Goal: Information Seeking & Learning: Learn about a topic

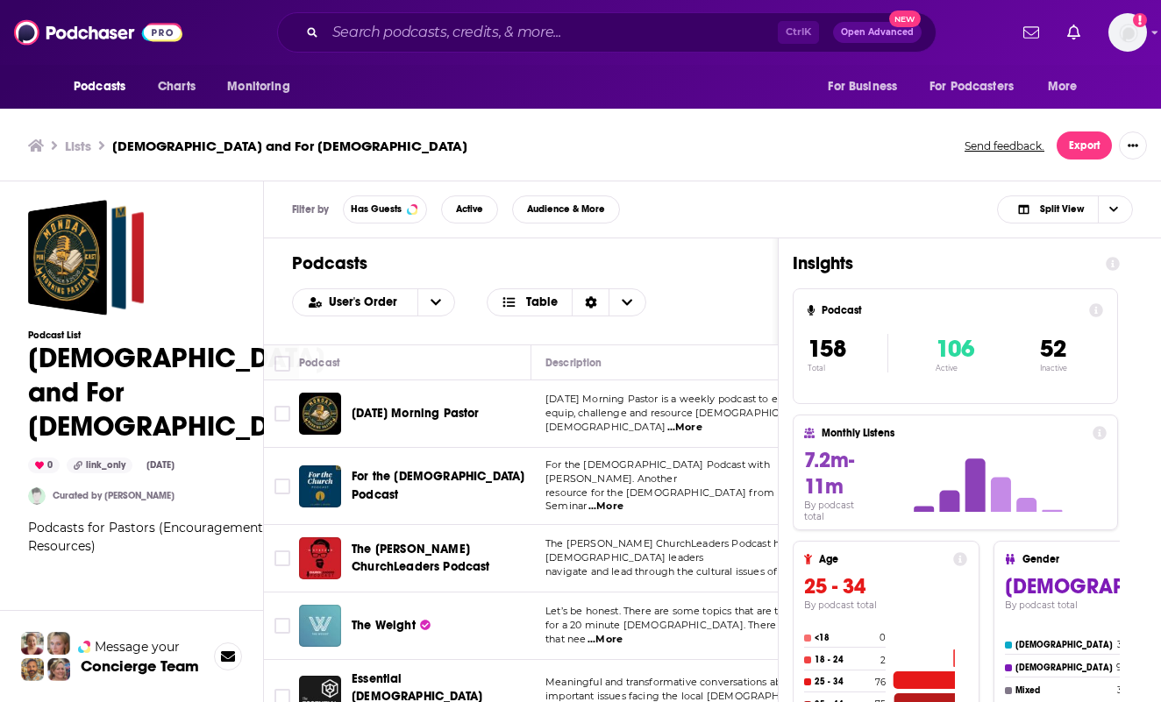
click at [813, 163] on div "Lists Apologetics and For Pastors Send feedback. Export" at bounding box center [580, 145] width 1161 height 71
click at [670, 185] on div "Filter by Has Guests Active Audience & More Split View" at bounding box center [712, 209] width 897 height 57
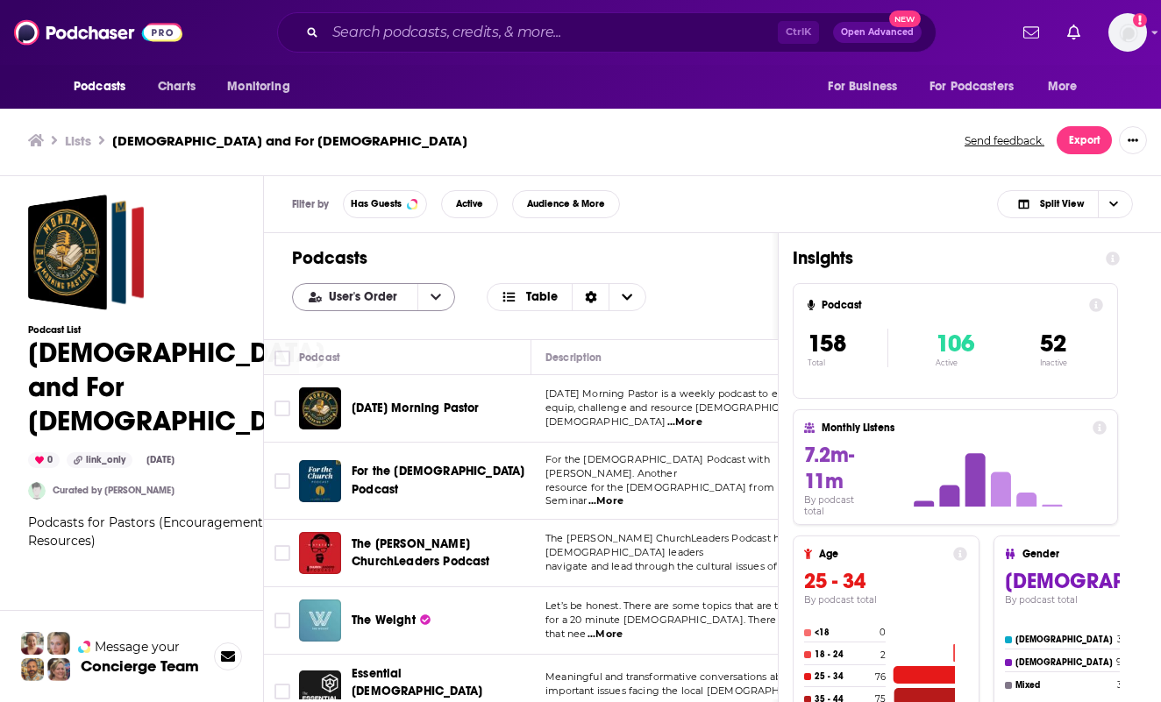
click at [430, 301] on icon "open menu" at bounding box center [435, 297] width 11 height 12
click at [369, 351] on span "Alphabetical" at bounding box center [384, 356] width 113 height 10
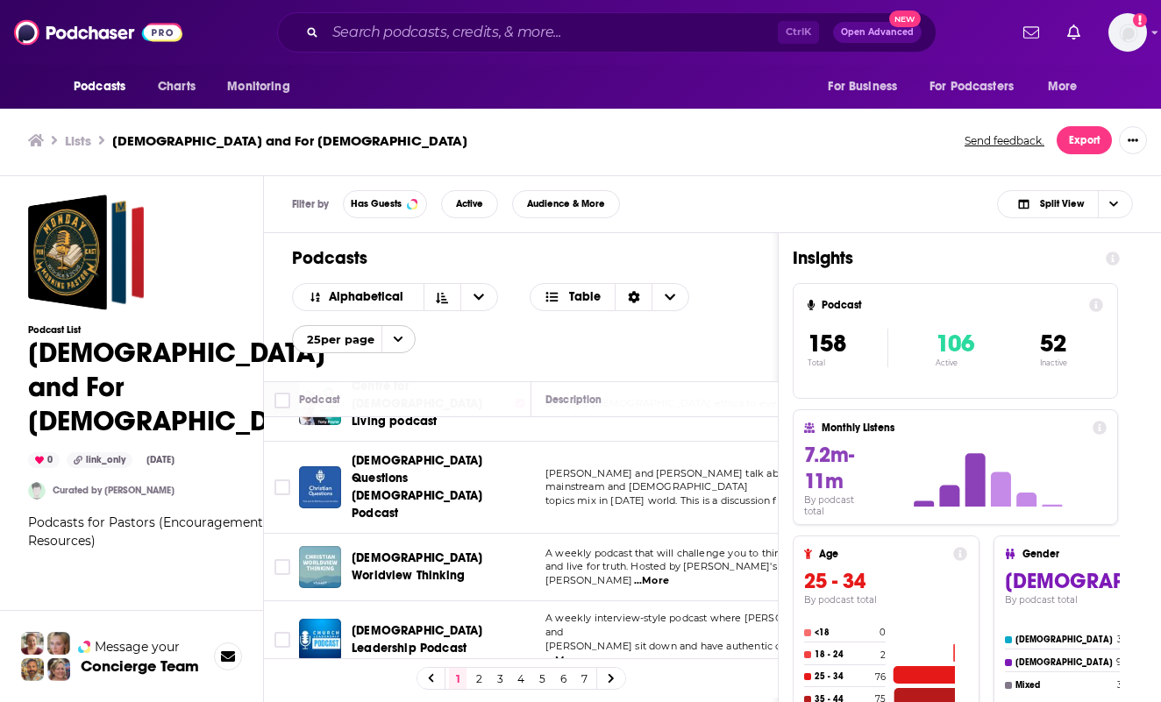
scroll to position [1445, 0]
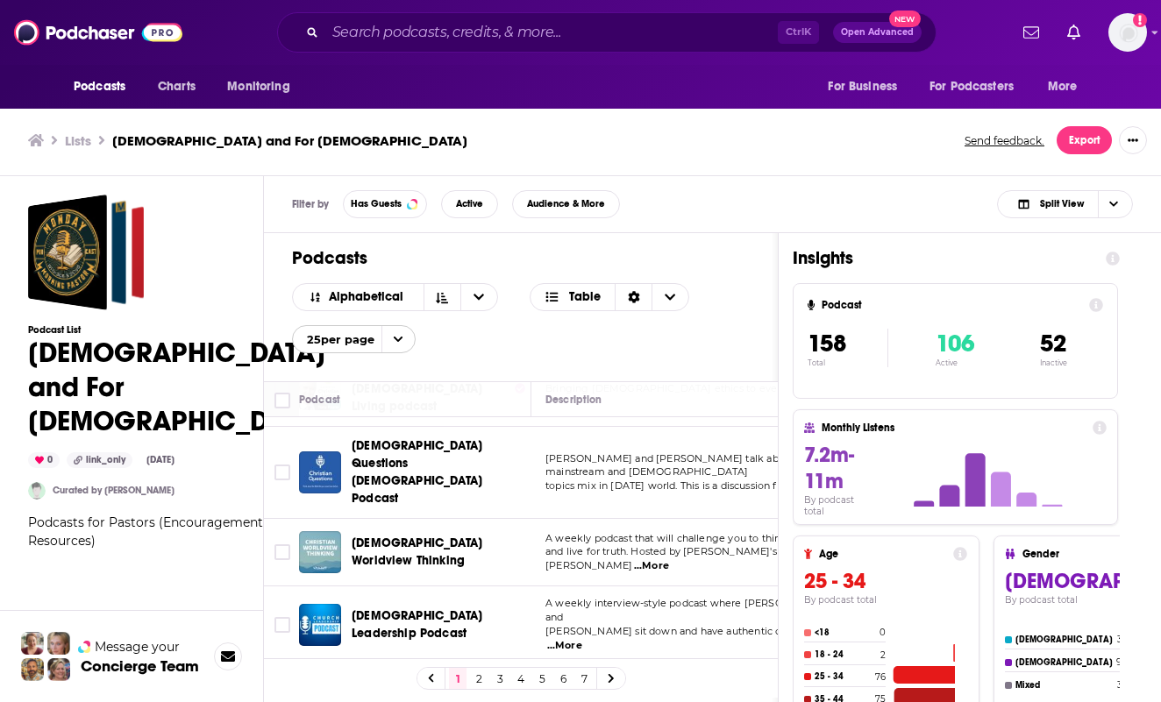
drag, startPoint x: 489, startPoint y: 676, endPoint x: 498, endPoint y: 673, distance: 9.2
click at [487, 676] on link "2" at bounding box center [479, 678] width 18 height 21
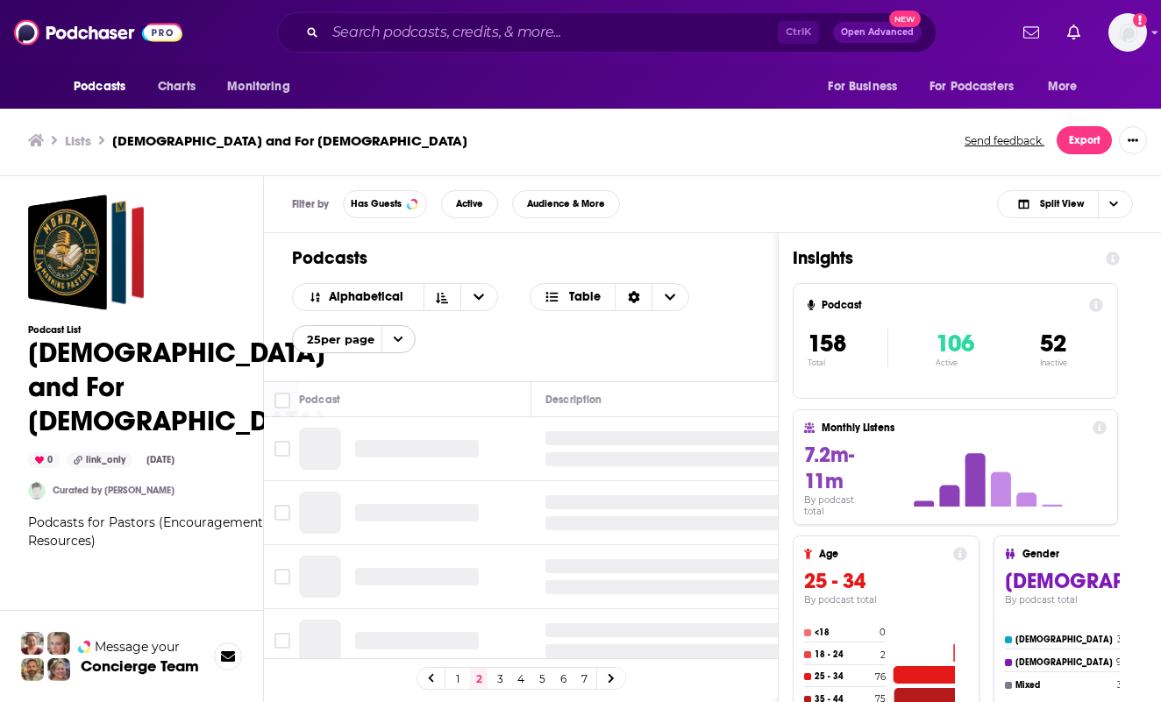
click at [463, 677] on link "1" at bounding box center [458, 678] width 18 height 21
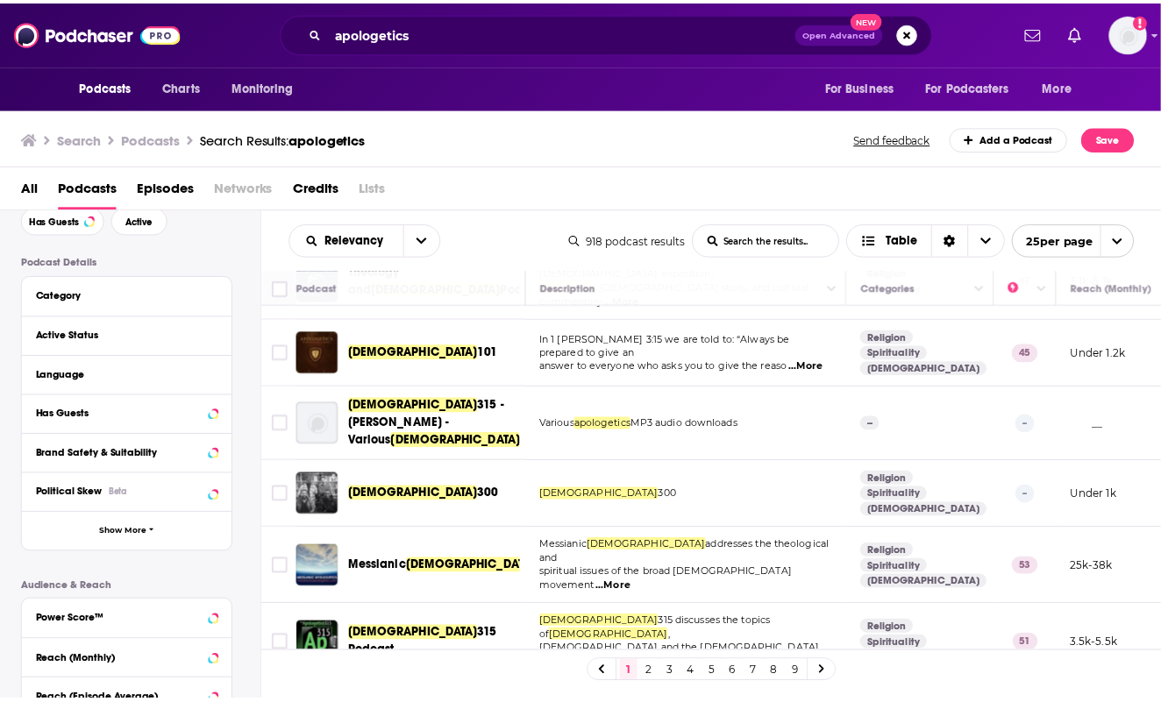
scroll to position [701, 0]
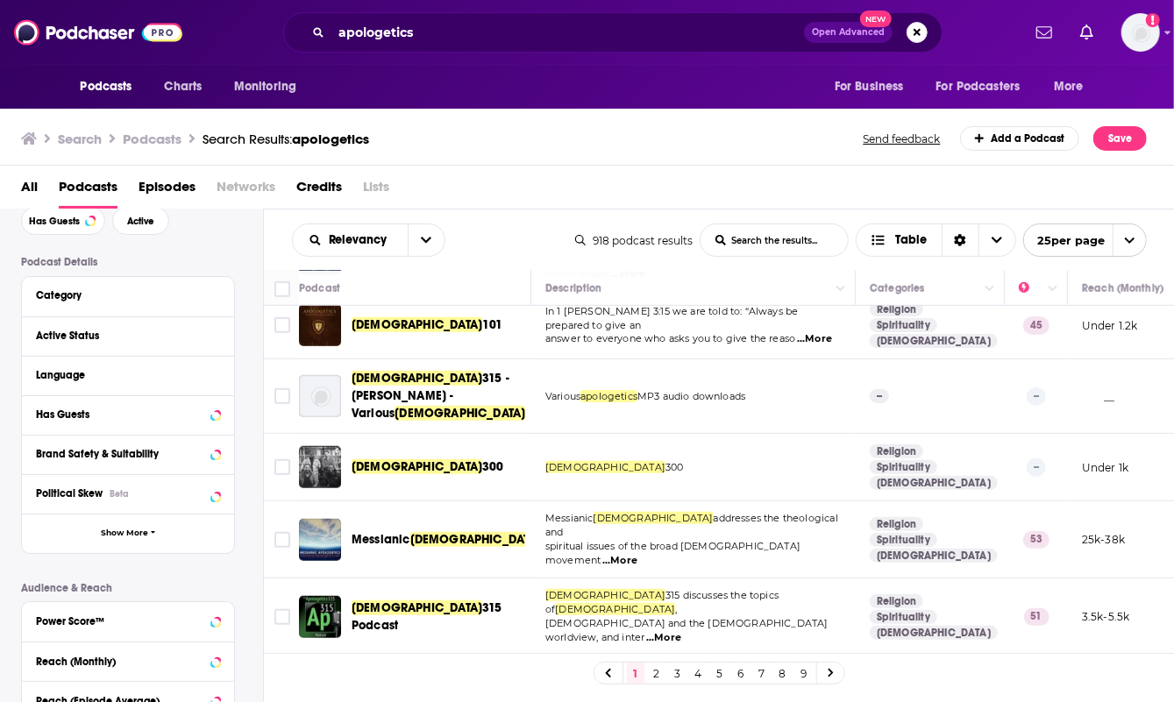
click at [384, 439] on div "Podcasts Charts Monitoring apologetics Open Advanced New For Business For Podca…" at bounding box center [587, 351] width 1174 height 702
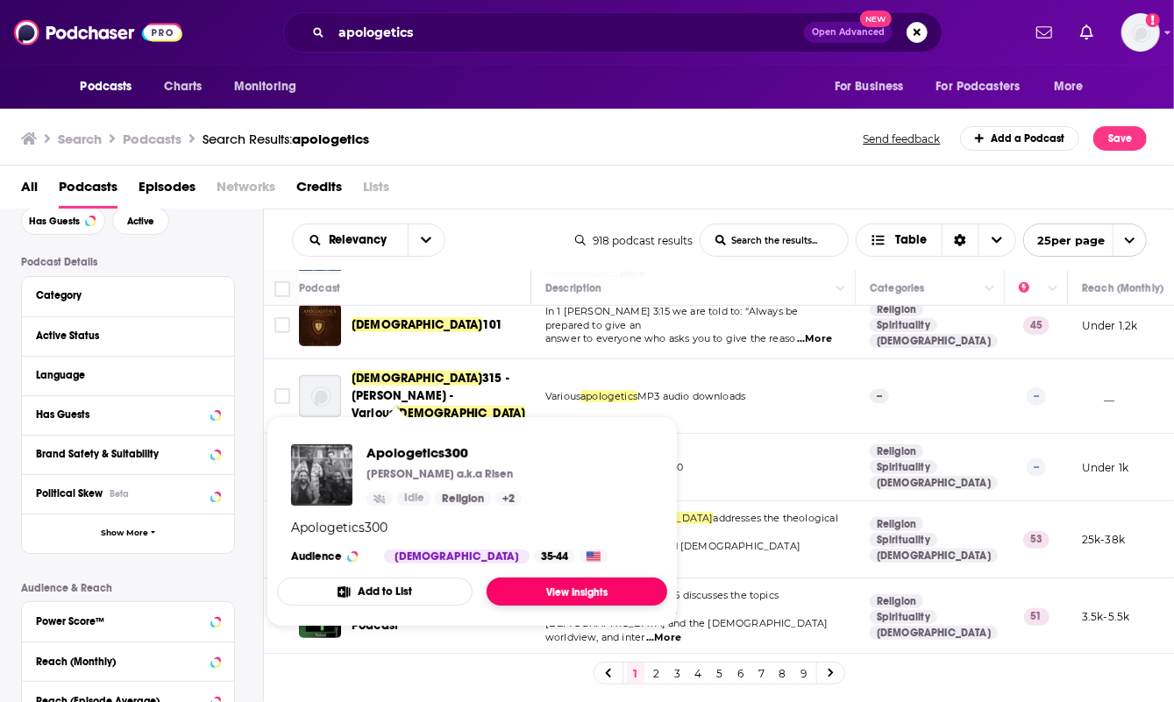
click at [533, 590] on link "View Insights" at bounding box center [576, 592] width 181 height 28
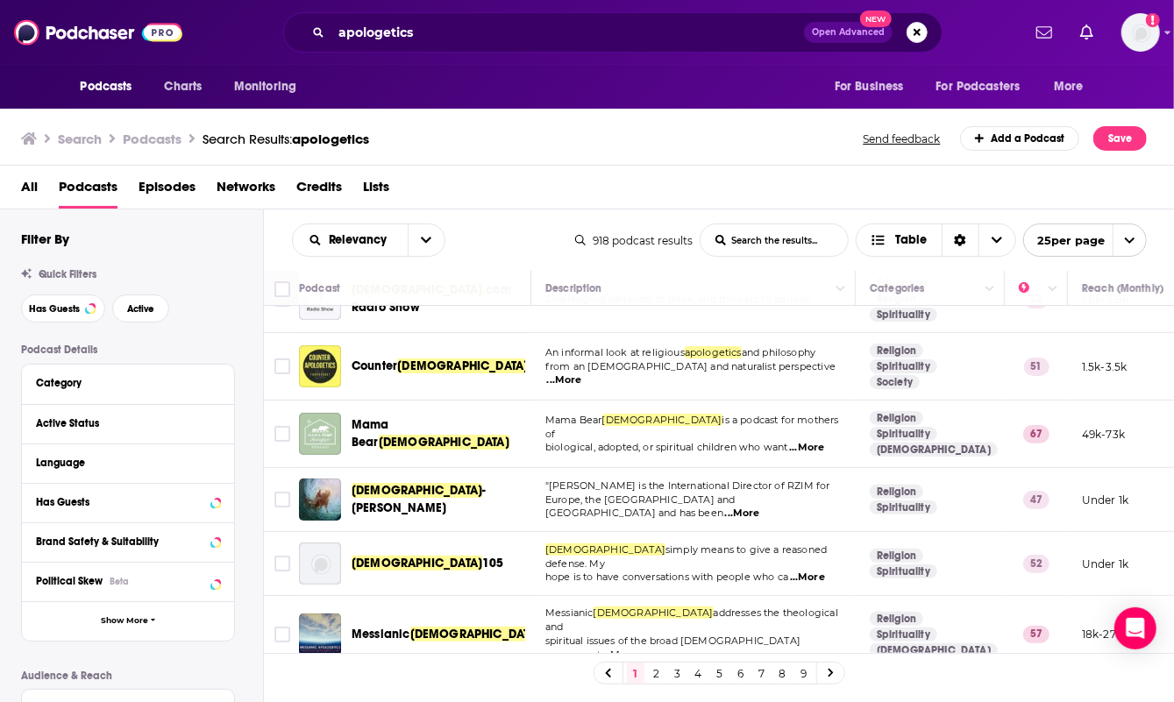
scroll to position [263, 0]
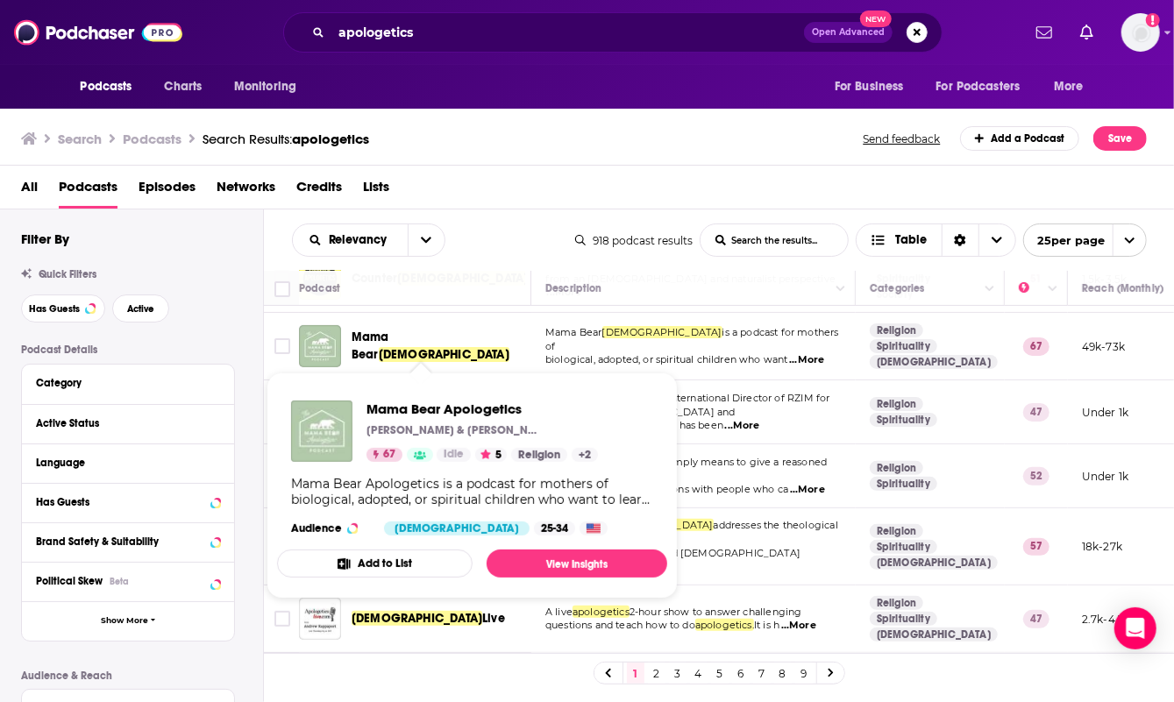
click at [389, 341] on span "Mama Bear" at bounding box center [370, 346] width 38 height 32
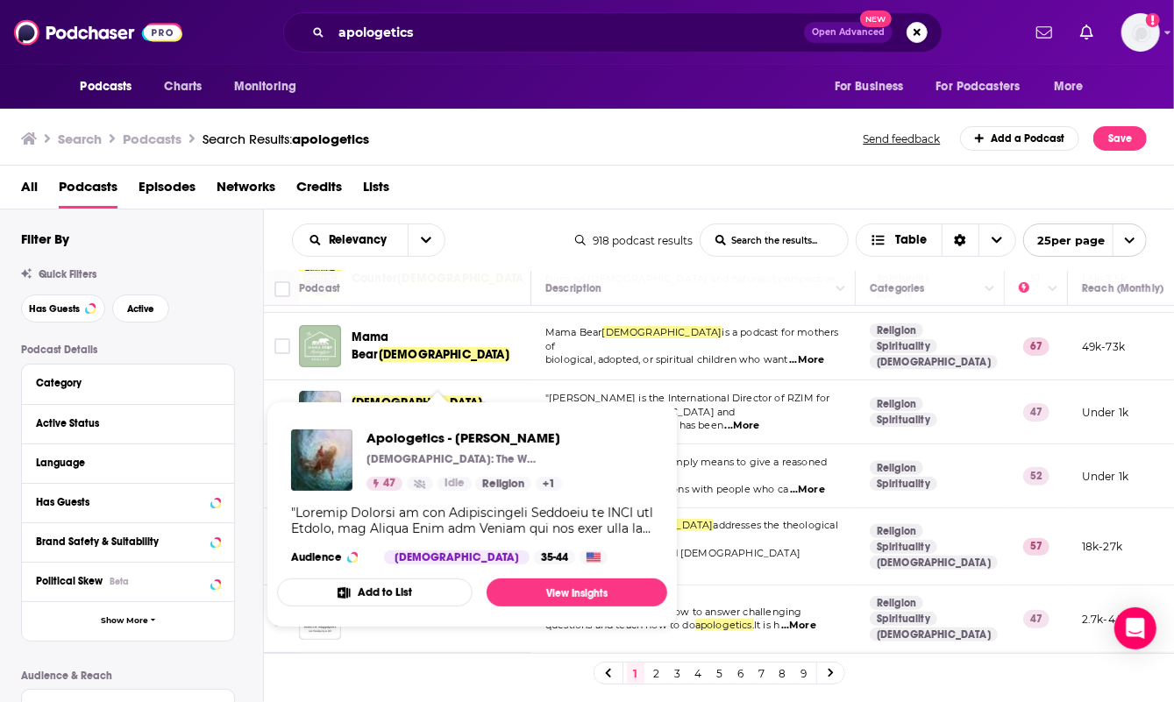
click at [417, 404] on span "Apologetics - Michael Ramsden Jesus: The Way, The Truth, The Life 47 Idle Relig…" at bounding box center [472, 514] width 390 height 226
click at [451, 397] on span "Apologetics - Michael Ramsden Jesus: The Way, The Truth, The Life 47 Idle Relig…" at bounding box center [471, 514] width 411 height 247
drag, startPoint x: 405, startPoint y: 410, endPoint x: 424, endPoint y: 412, distance: 19.4
click at [407, 413] on div "Podcasts Charts Monitoring apologetics Open Advanced New For Business For Podca…" at bounding box center [587, 351] width 1174 height 702
click at [433, 405] on span "Apologetics - Michael Ramsden Jesus: The Way, The Truth, The Life 47 Idle Relig…" at bounding box center [472, 514] width 390 height 226
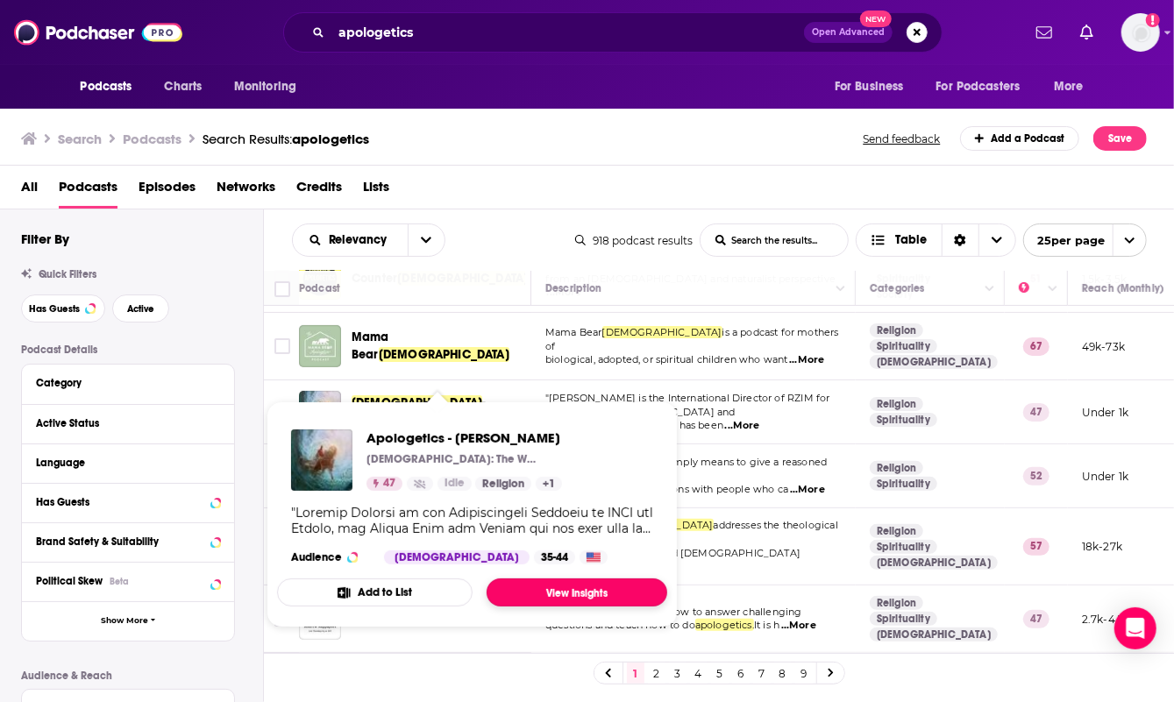
click at [562, 585] on link "View Insights" at bounding box center [576, 593] width 181 height 28
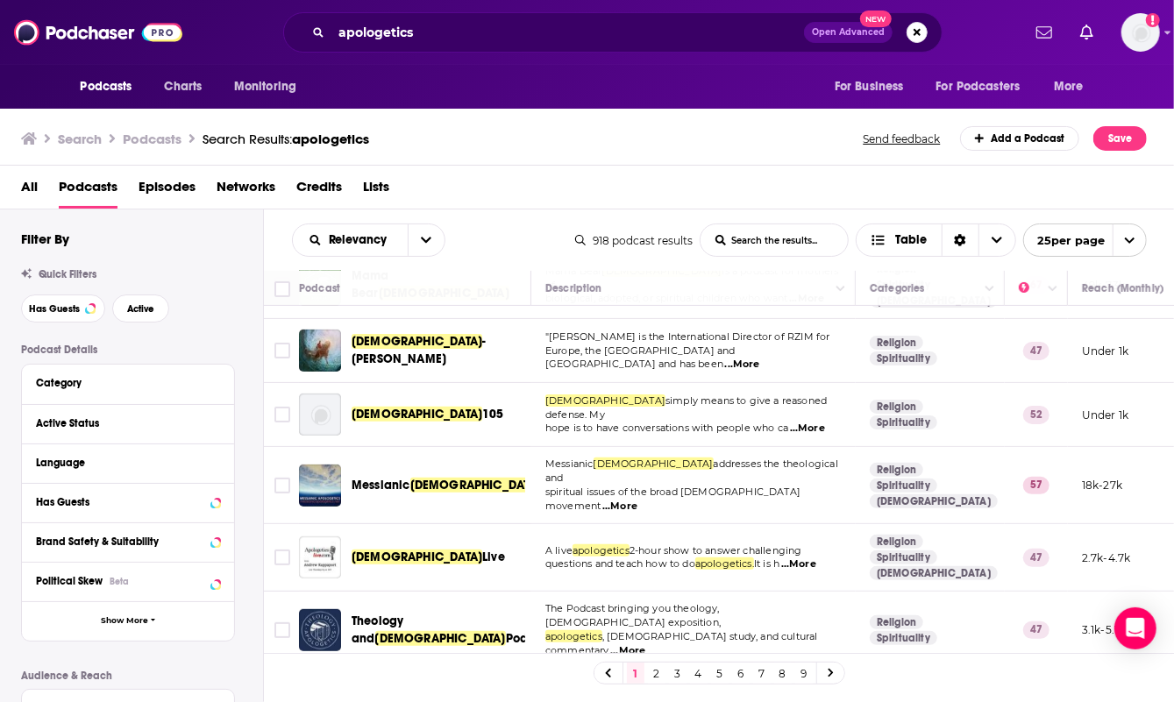
scroll to position [351, 0]
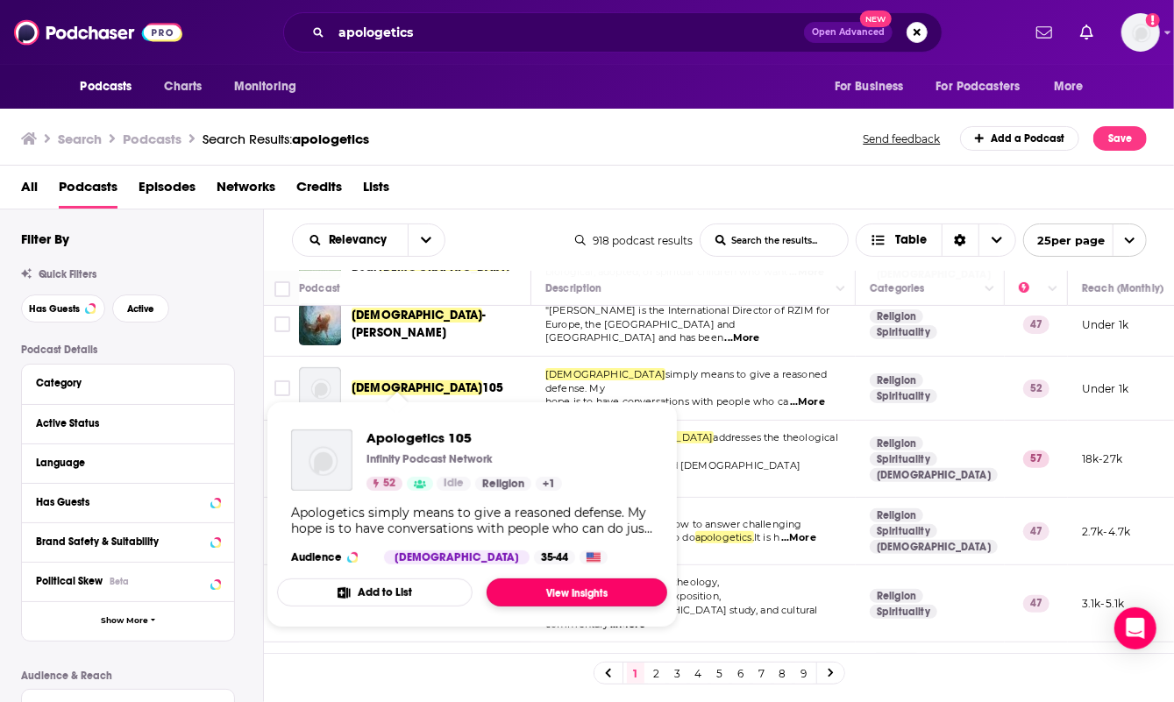
click at [538, 584] on link "View Insights" at bounding box center [576, 593] width 181 height 28
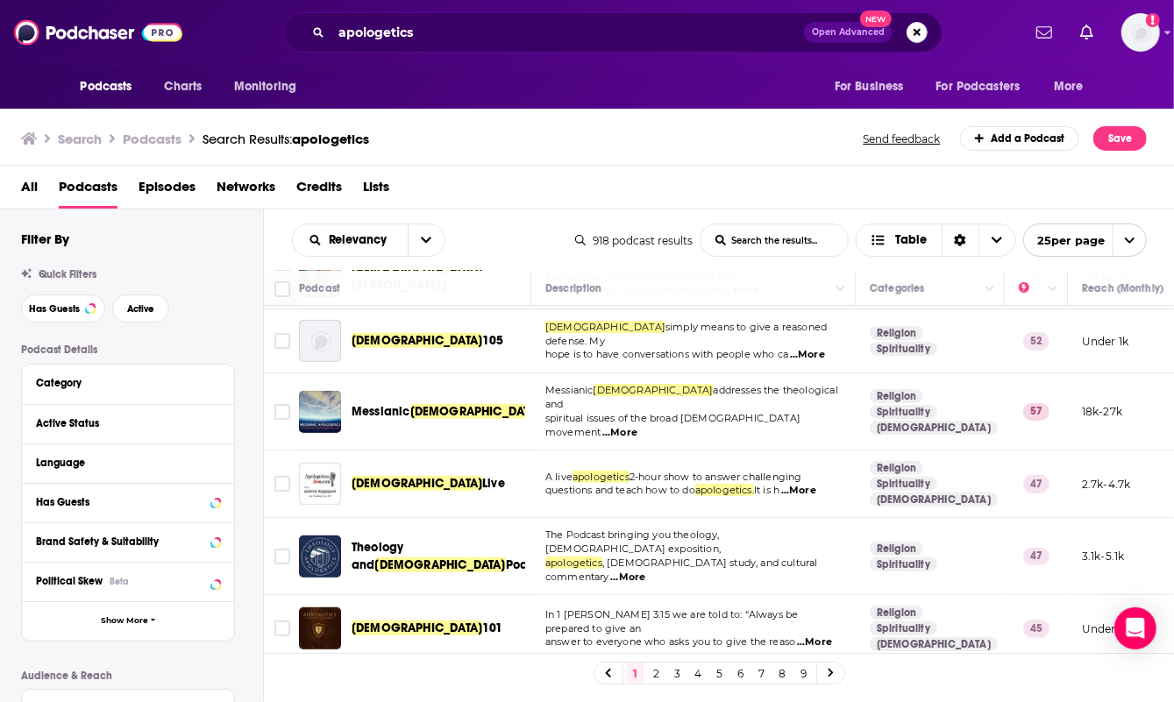
scroll to position [438, 0]
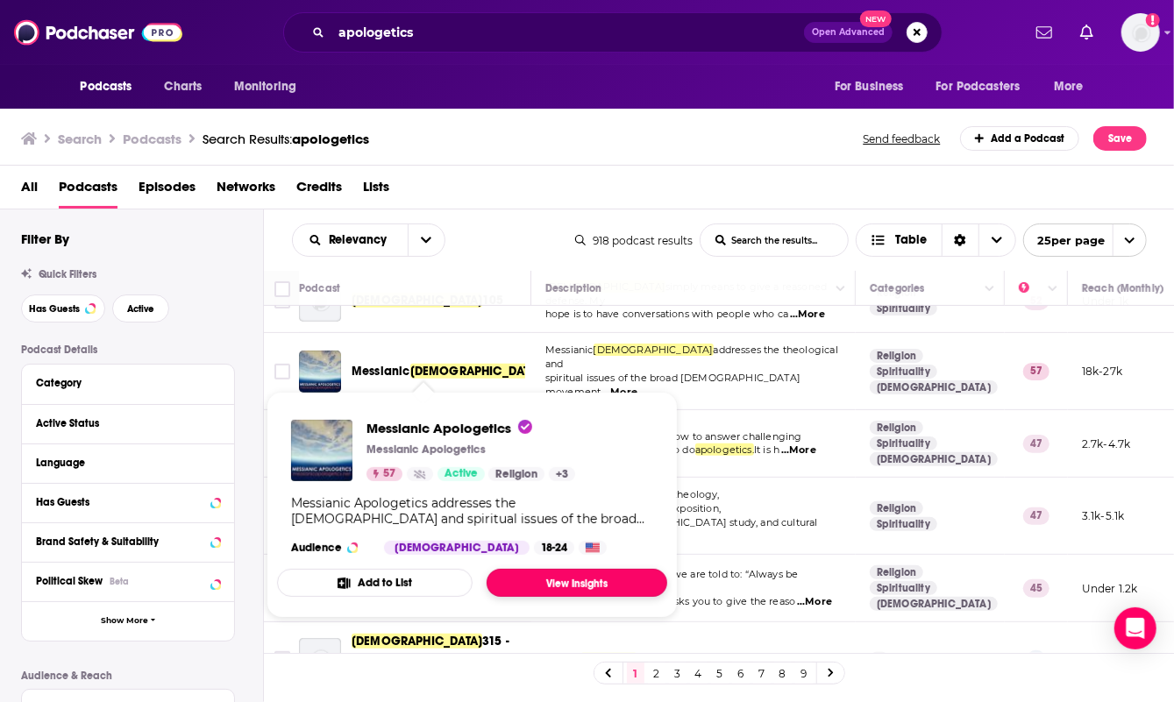
click at [557, 575] on link "View Insights" at bounding box center [576, 583] width 181 height 28
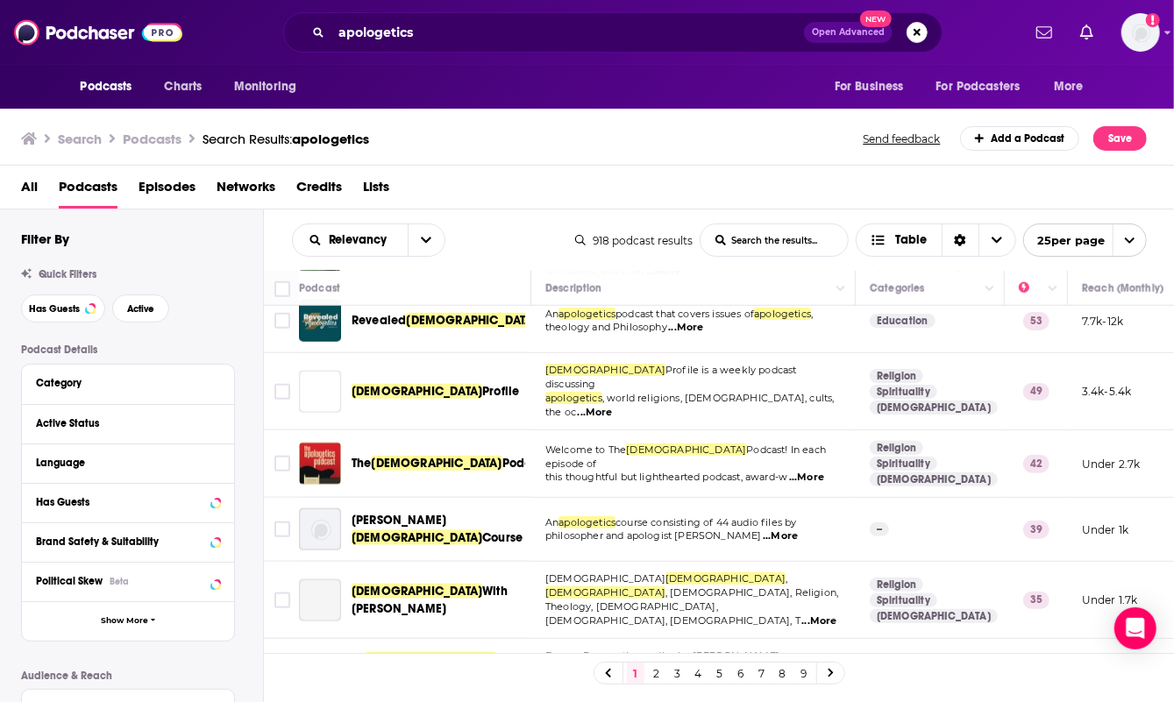
scroll to position [1140, 0]
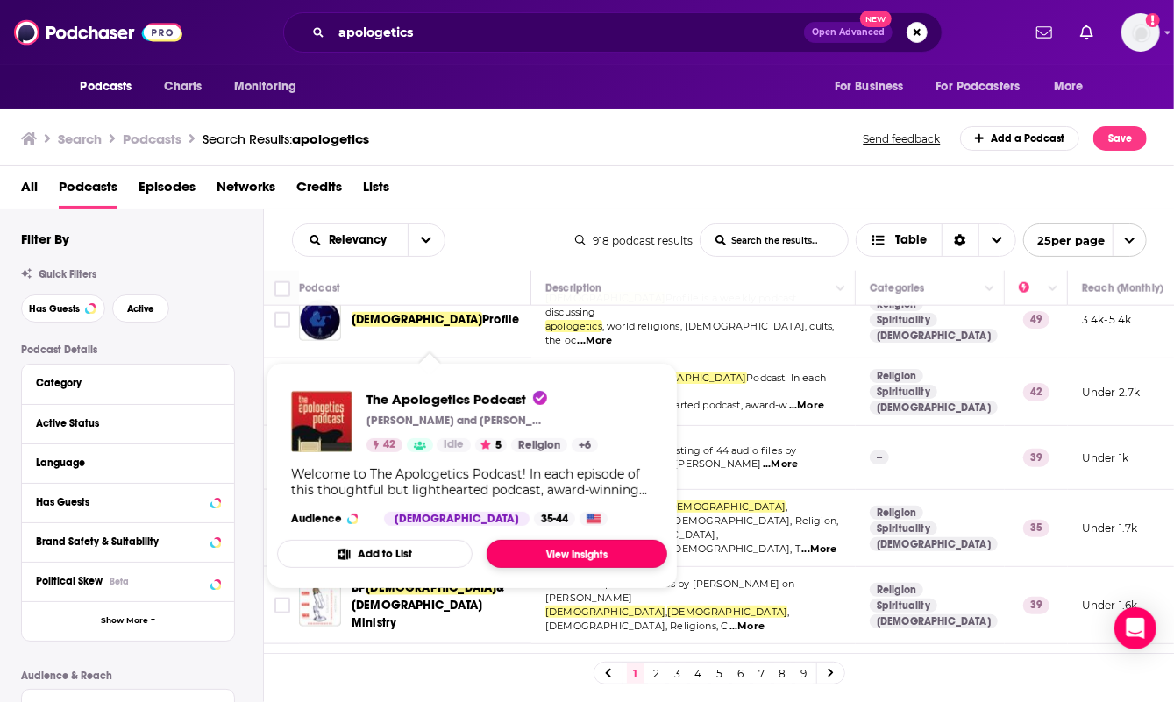
click at [547, 547] on link "View Insights" at bounding box center [576, 554] width 181 height 28
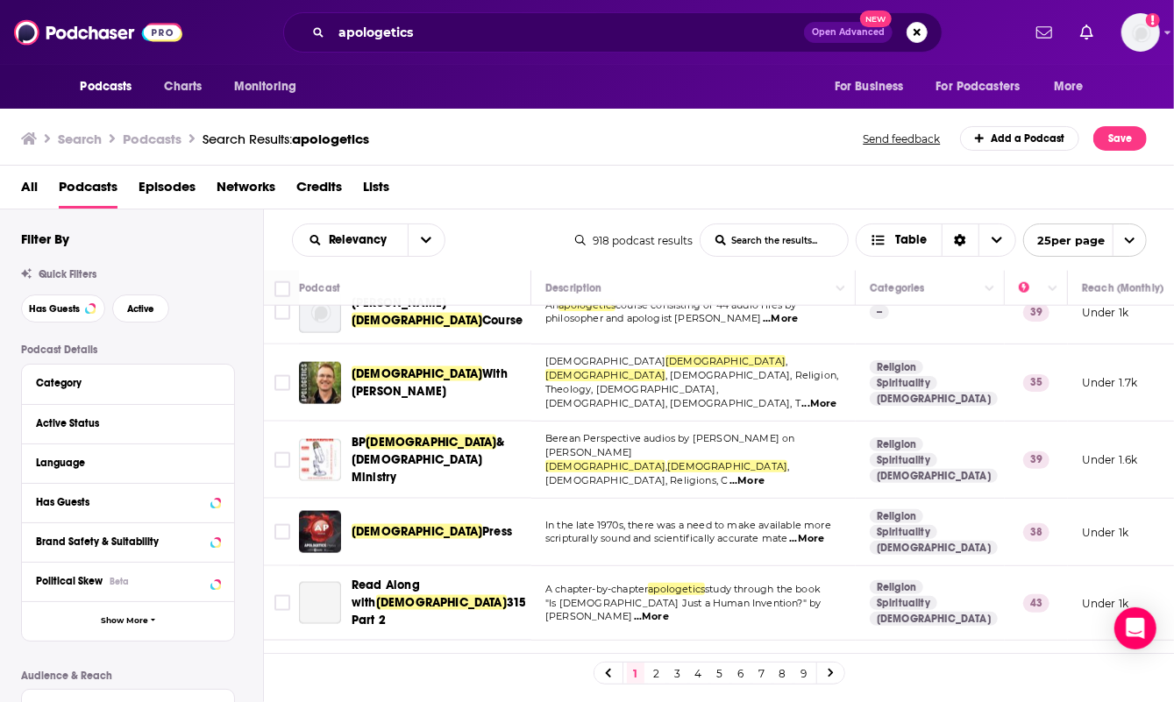
scroll to position [1335, 0]
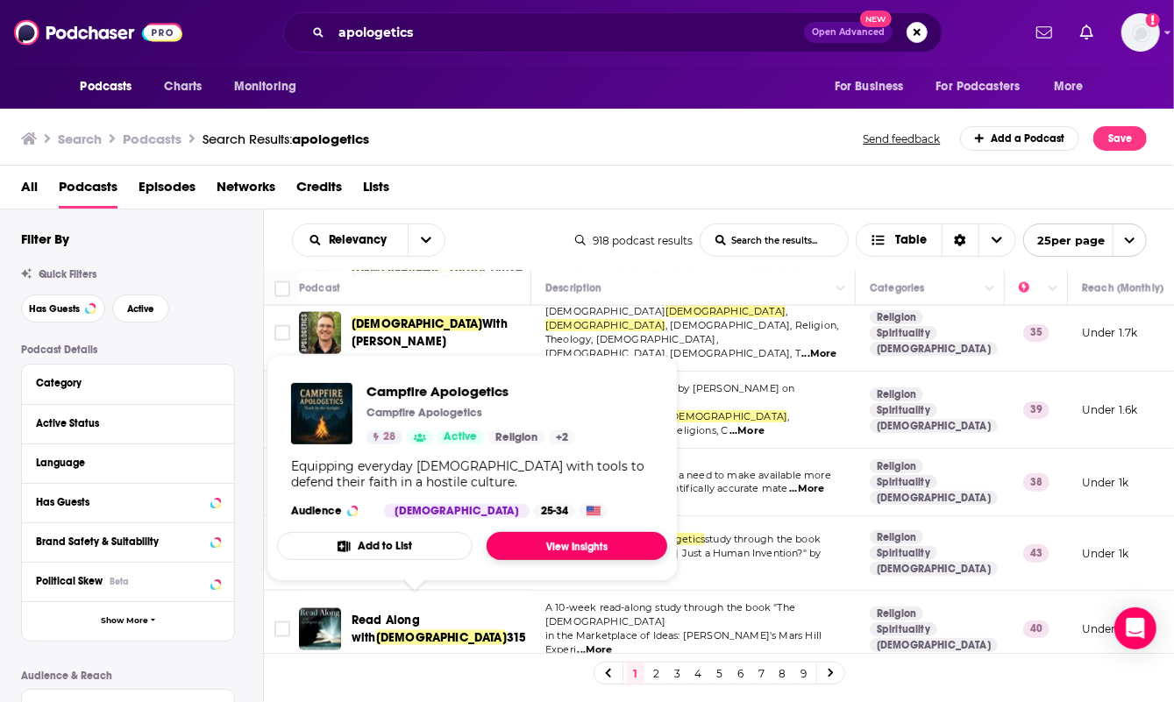
click at [557, 542] on link "View Insights" at bounding box center [576, 546] width 181 height 28
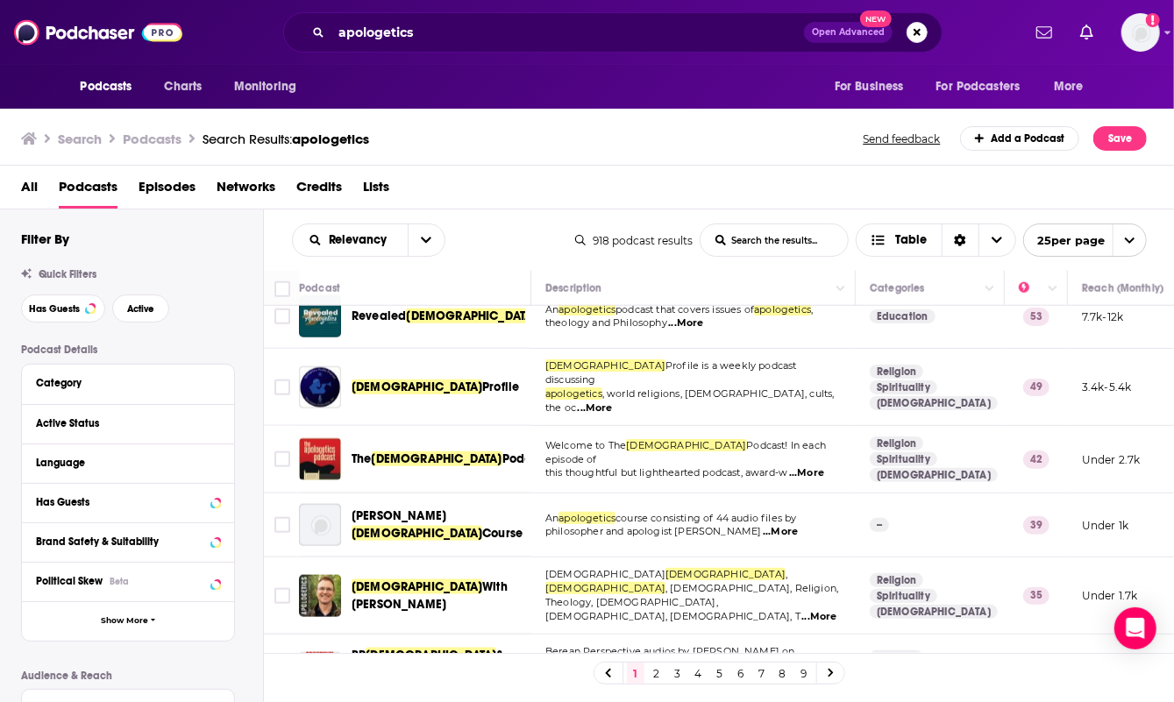
scroll to position [721, 0]
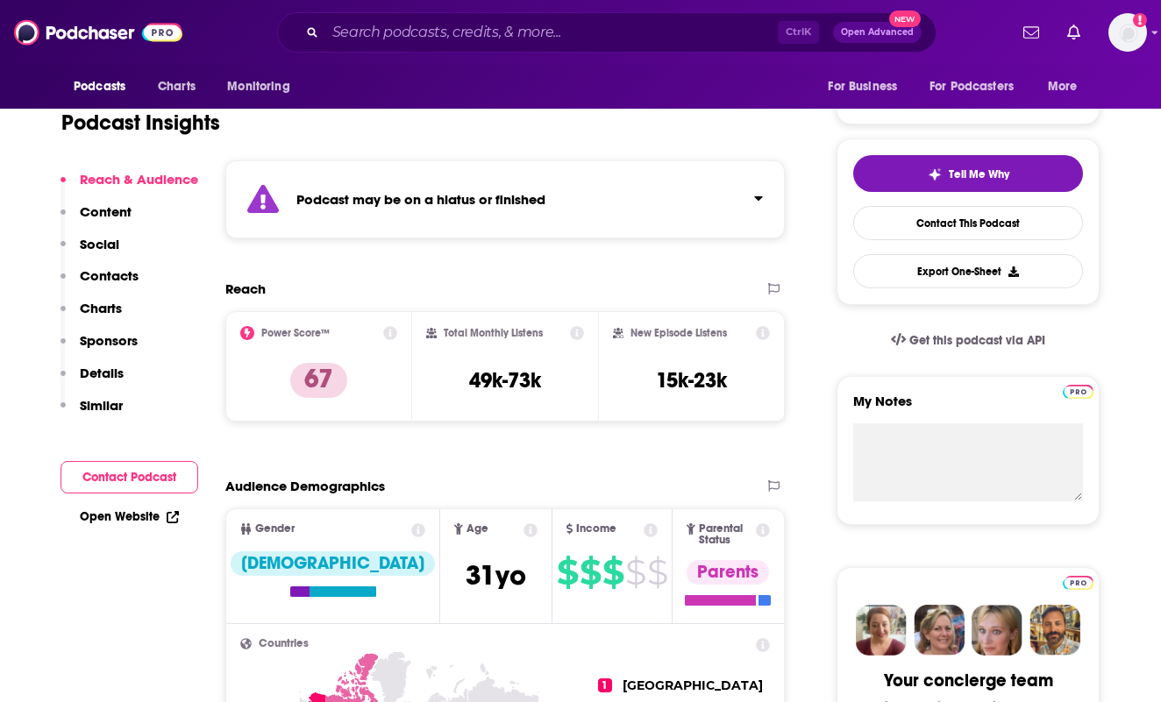
scroll to position [351, 0]
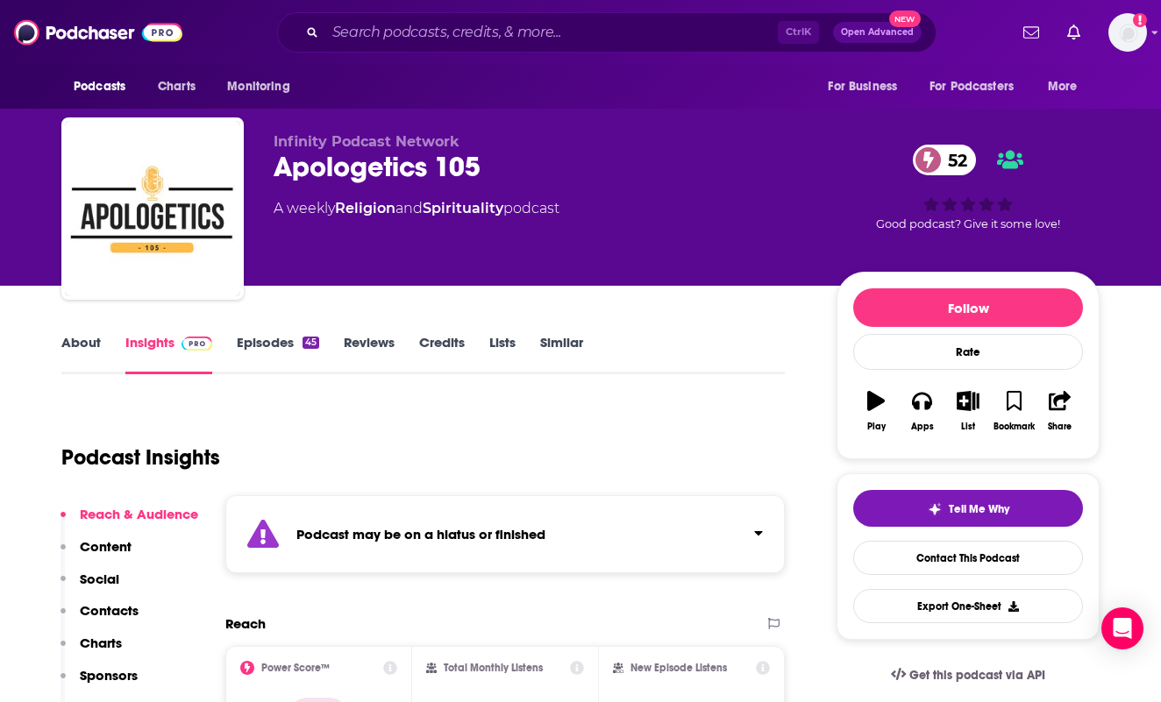
click at [712, 269] on div "Infinity Podcast Network Apologetics 105 52 A weekly Religion and Spirituality …" at bounding box center [540, 203] width 535 height 140
